Goal: Complete application form

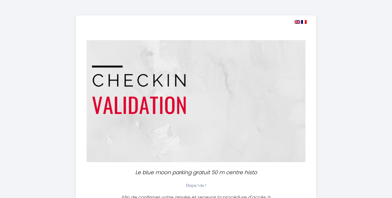
select select
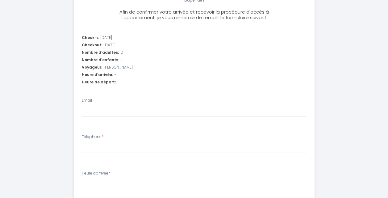
scroll to position [216, 0]
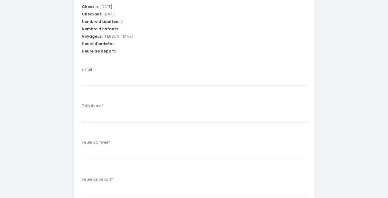
click at [143, 116] on input "Téléphone *" at bounding box center [194, 116] width 224 height 11
type input "0"
select select
type input "00"
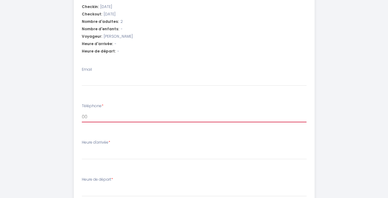
select select
type input "003"
select select
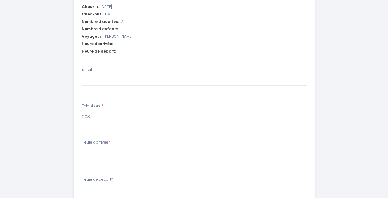
type input "0032"
select select
type input "00324"
select select
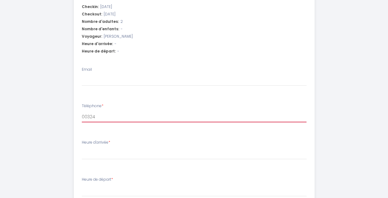
select select
type input "003247"
select select
type input "0032472"
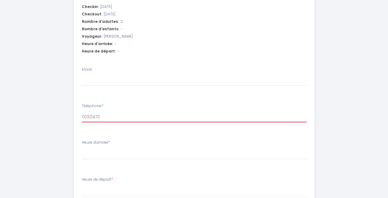
select select
type input "00324725"
select select
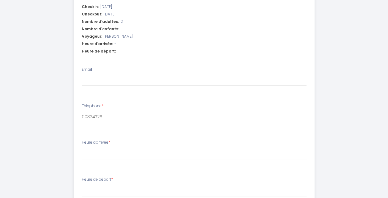
type input "003247250"
select select
type input "0032472500"
select select
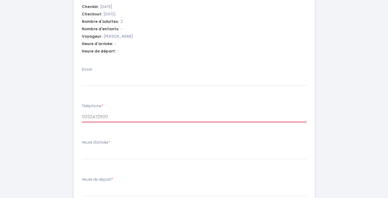
select select
type input "00324725001"
select select
type input "003247250016"
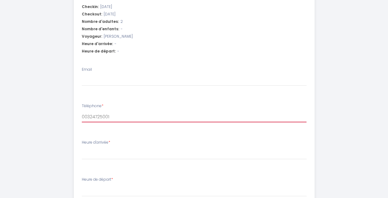
select select
type input "0032472500164"
select select
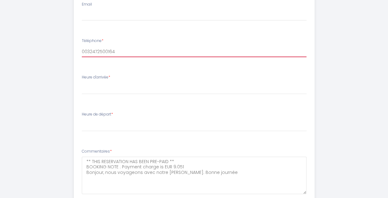
scroll to position [268, 0]
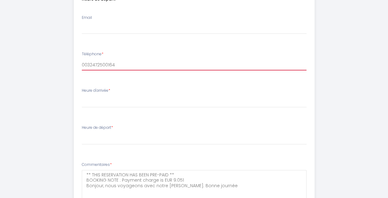
type input "0032472500164"
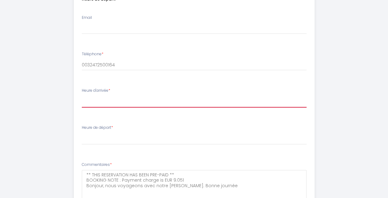
click at [129, 105] on select "16:00 16:30 17:00 17:30 18:00 18:30 19:00 19:30 20:00 20:30 21:00 21:30 22:00 2…" at bounding box center [194, 102] width 224 height 12
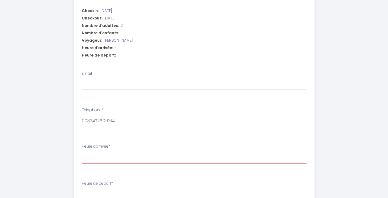
scroll to position [237, 0]
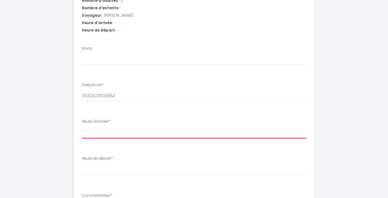
click at [107, 126] on div "Heure d'arrivée * 16:00 16:30 17:00 17:30 18:00 18:30 19:00 19:30 20:00 20:30 2…" at bounding box center [194, 128] width 224 height 20
select select "16:00"
click at [82, 126] on select "16:00 16:30 17:00 17:30 18:00 18:30 19:00 19:30 20:00 20:30 21:00 21:30 22:00 2…" at bounding box center [194, 132] width 224 height 12
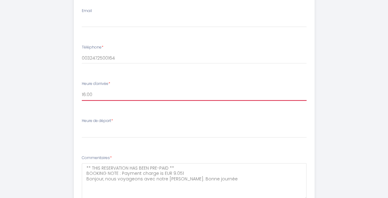
scroll to position [329, 0]
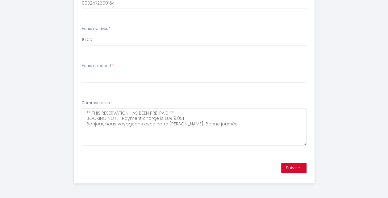
click at [91, 67] on label "Heure de départ *" at bounding box center [97, 66] width 31 height 6
click at [91, 71] on select "00:00 00:30 01:00 01:30 02:00 02:30 03:00 03:30 04:00 04:30 05:00 05:30 06:00 0…" at bounding box center [194, 77] width 224 height 12
click at [101, 77] on select "00:00 00:30 01:00 01:30 02:00 02:30 03:00 03:30 04:00 04:30 05:00 05:30 06:00 0…" at bounding box center [194, 77] width 224 height 12
select select "10:00"
click at [82, 71] on select "00:00 00:30 01:00 01:30 02:00 02:30 03:00 03:30 04:00 04:30 05:00 05:30 06:00 0…" at bounding box center [194, 77] width 224 height 12
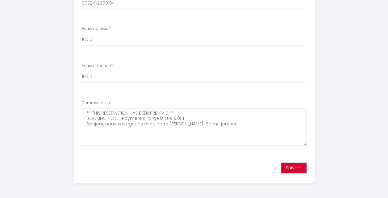
click at [290, 169] on button "Suivant" at bounding box center [293, 167] width 25 height 10
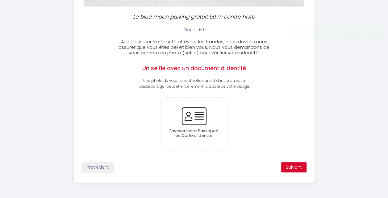
scroll to position [155, 0]
